Goal: Transaction & Acquisition: Obtain resource

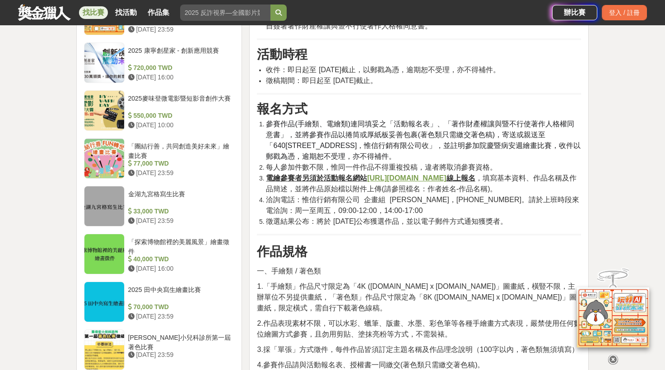
scroll to position [768, 0]
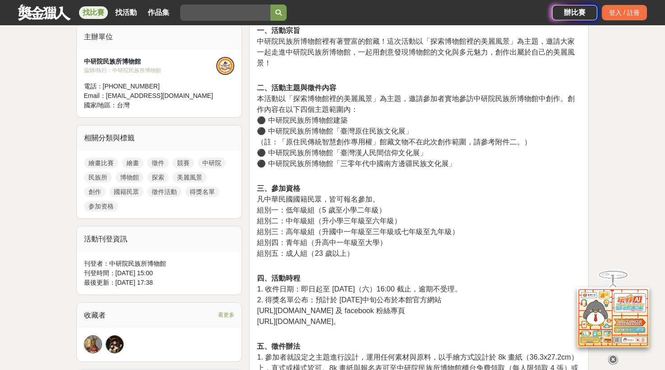
scroll to position [181, 0]
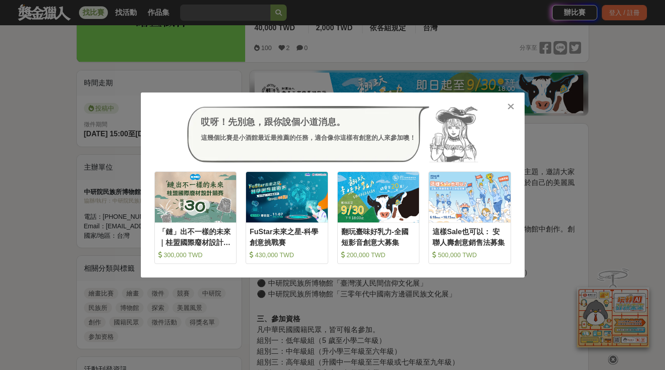
click at [508, 106] on icon at bounding box center [510, 106] width 7 height 9
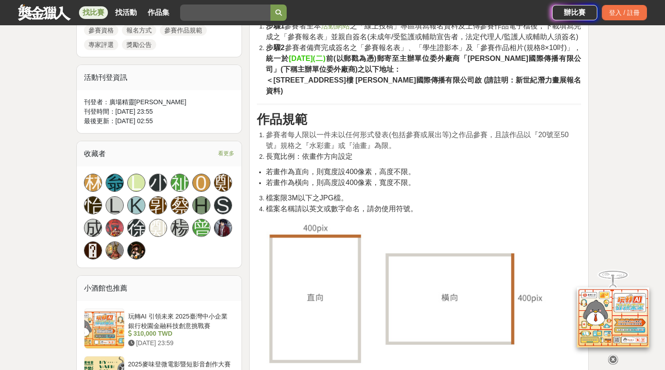
scroll to position [542, 0]
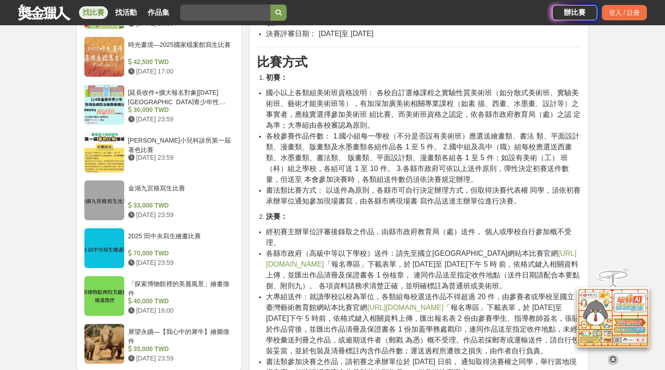
scroll to position [1084, 0]
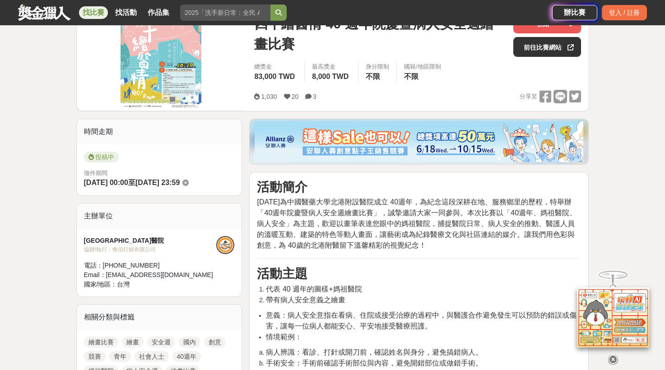
scroll to position [135, 0]
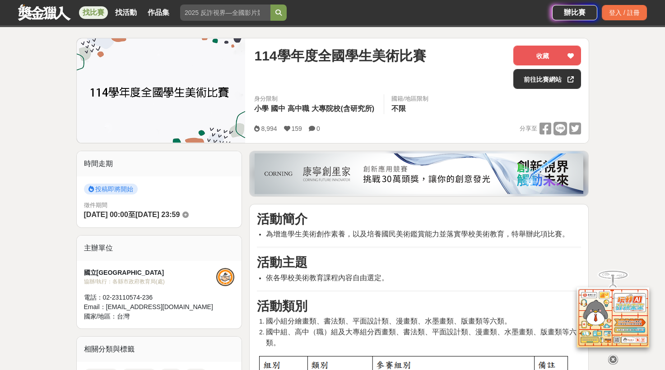
scroll to position [45, 0]
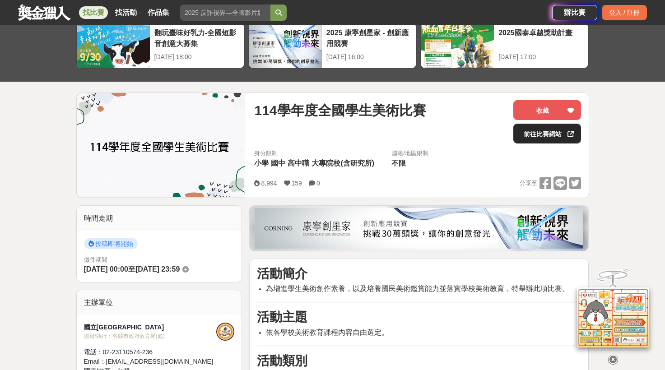
click at [543, 127] on link "前往比賽網站" at bounding box center [547, 134] width 68 height 20
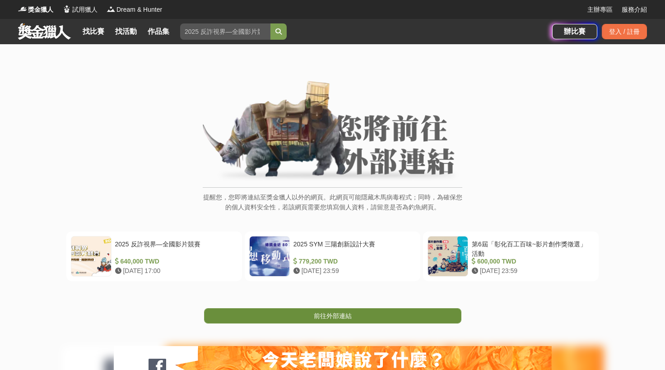
click at [340, 315] on span "前往外部連結" at bounding box center [333, 315] width 38 height 7
